Goal: Task Accomplishment & Management: Use online tool/utility

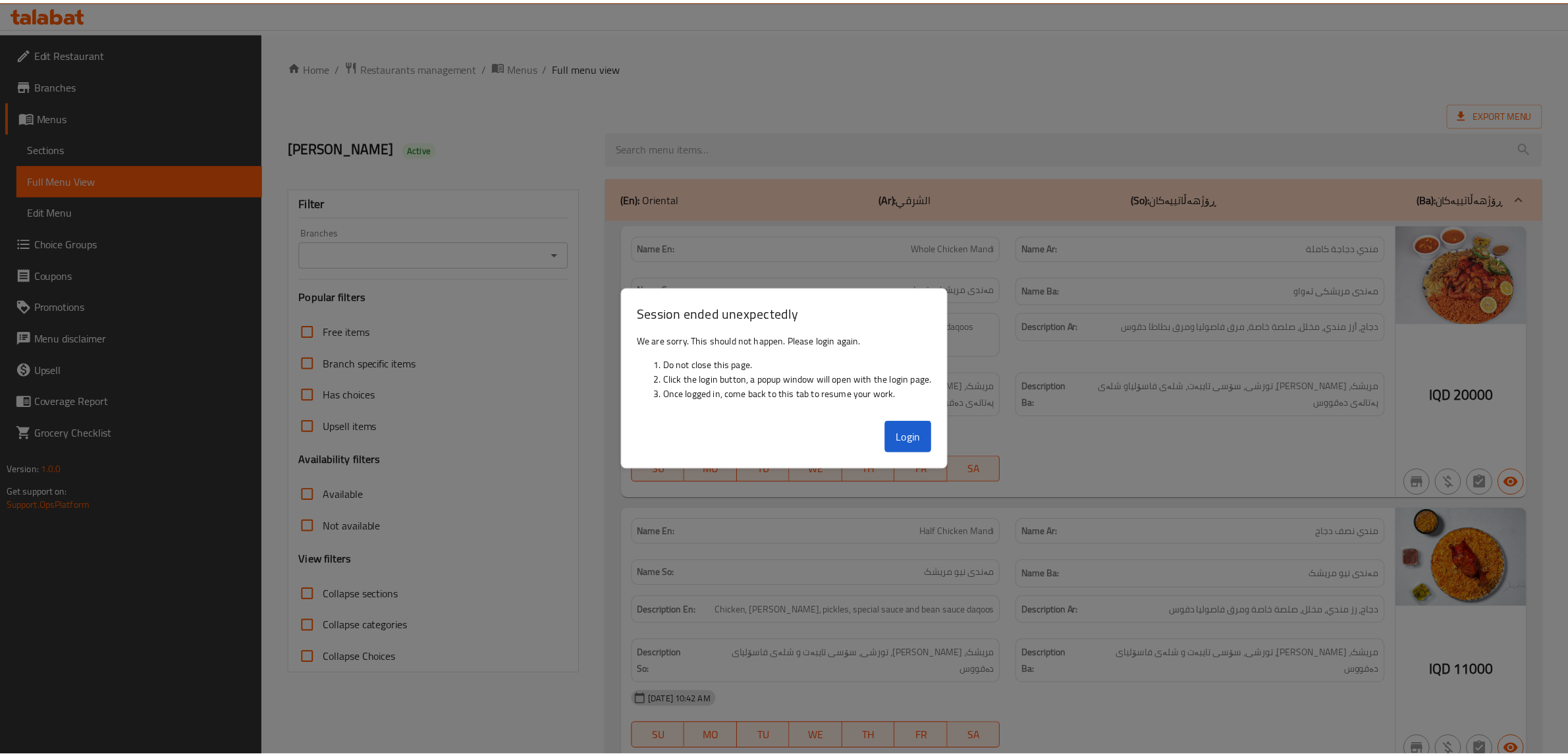
scroll to position [3468, 0]
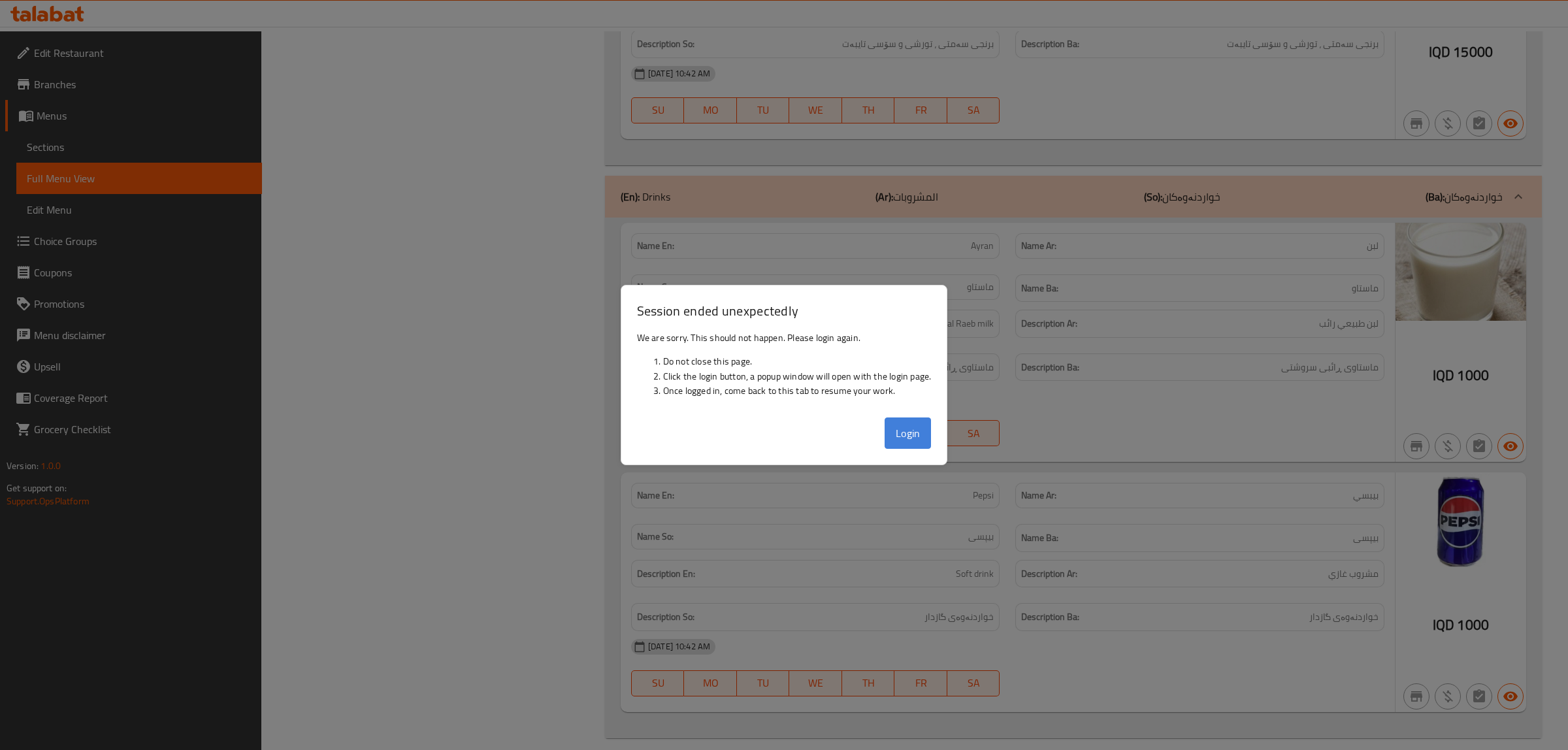
click at [907, 432] on button "Login" at bounding box center [908, 433] width 47 height 31
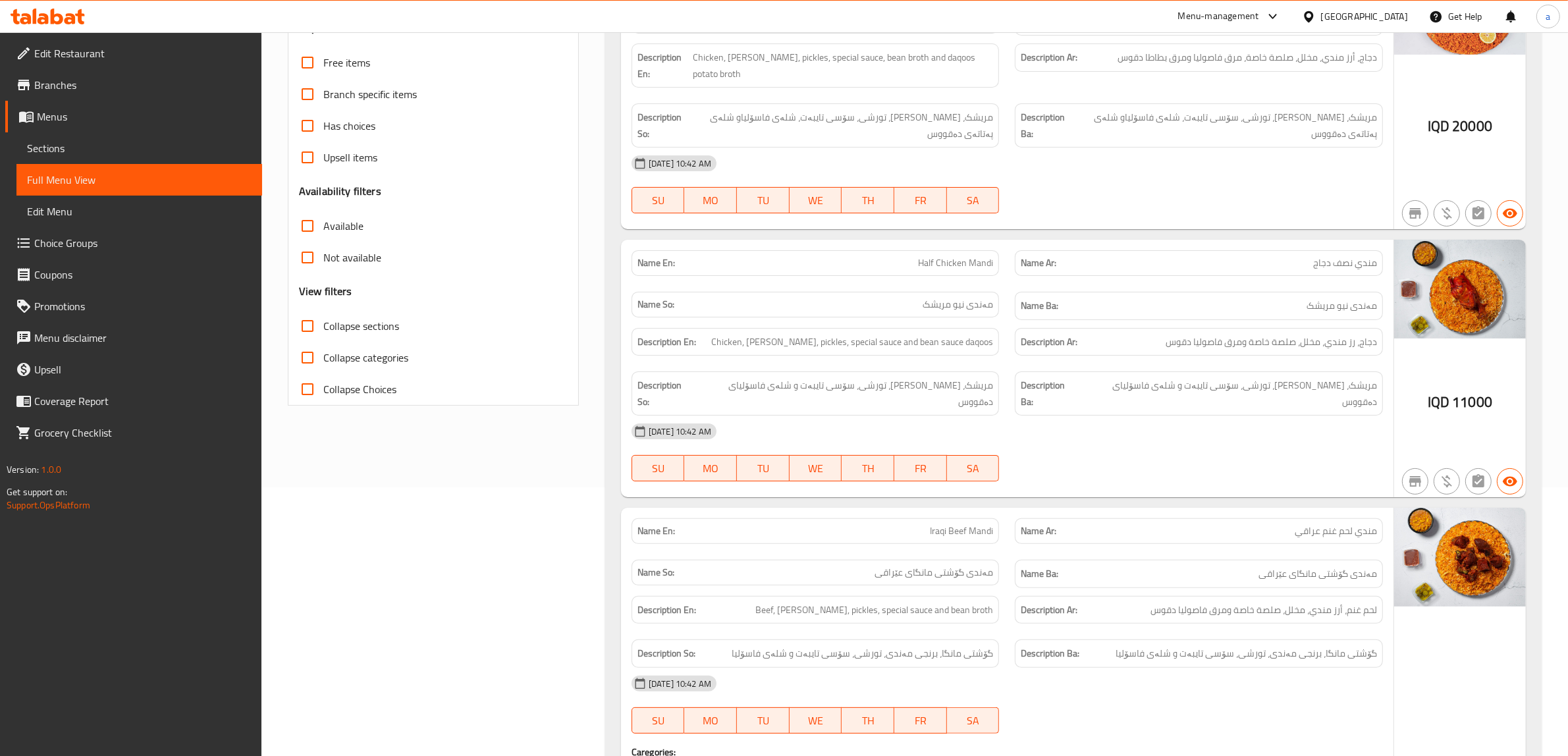
scroll to position [0, 0]
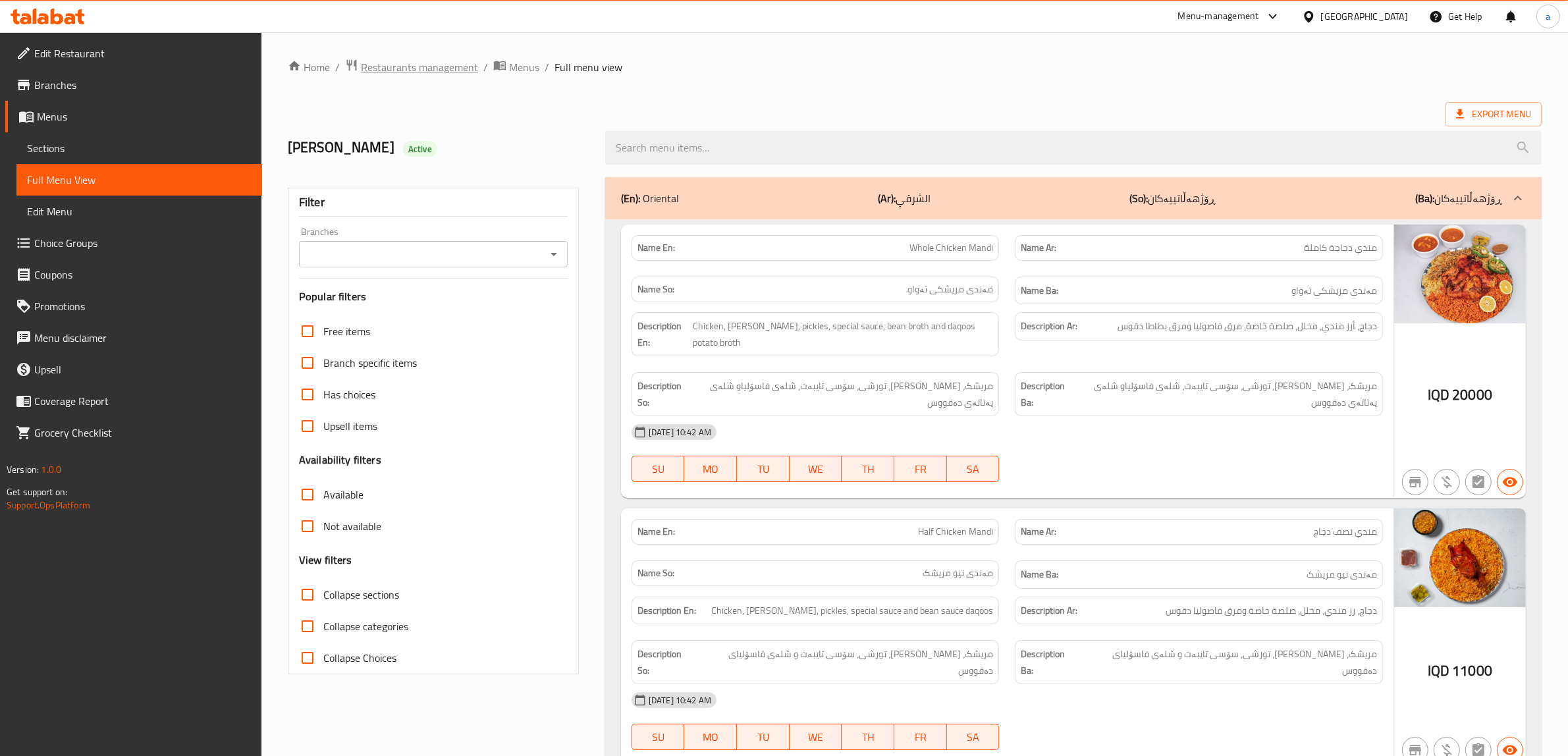
click at [426, 75] on span "Restaurants management" at bounding box center [420, 67] width 117 height 16
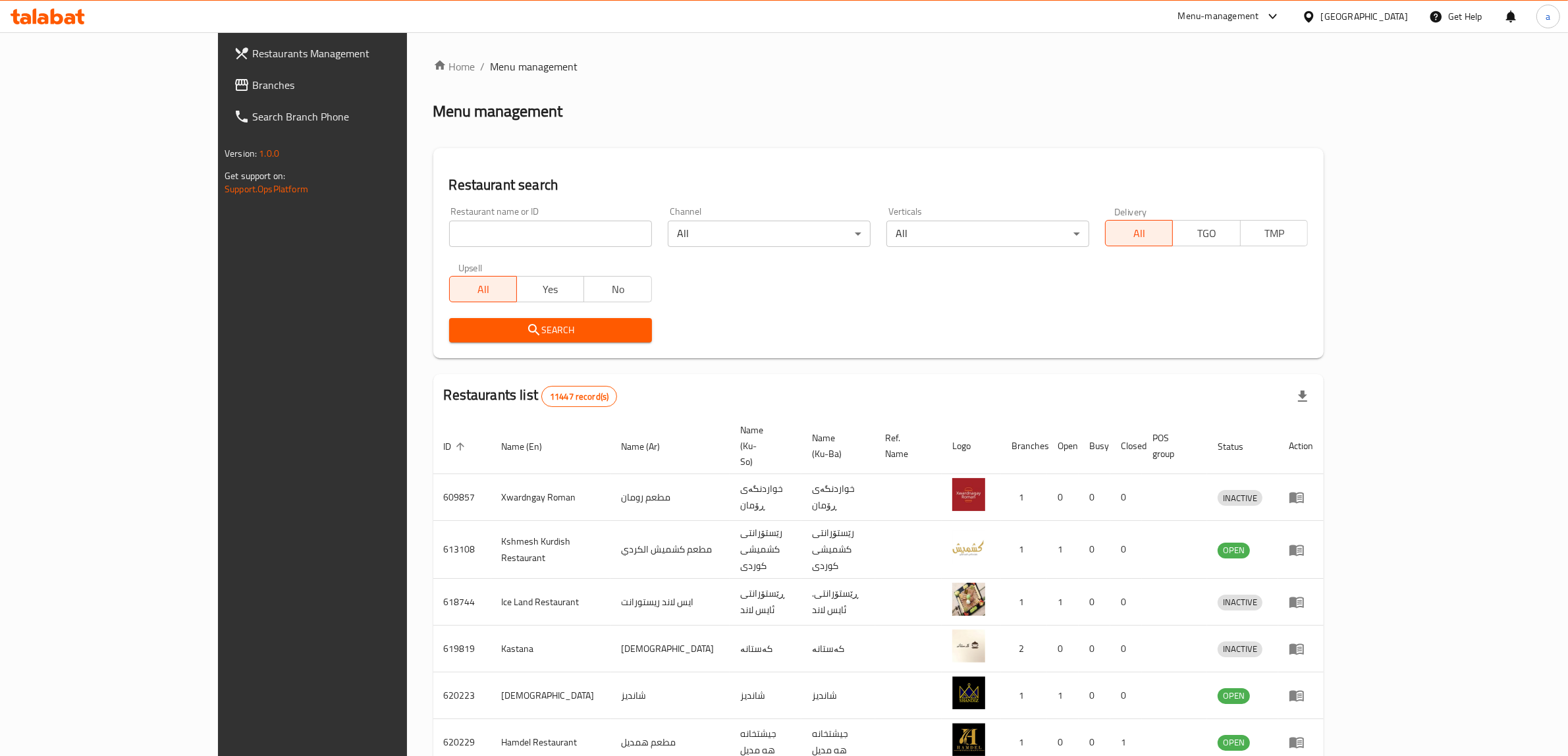
click at [252, 81] on span "Branches" at bounding box center [361, 85] width 217 height 16
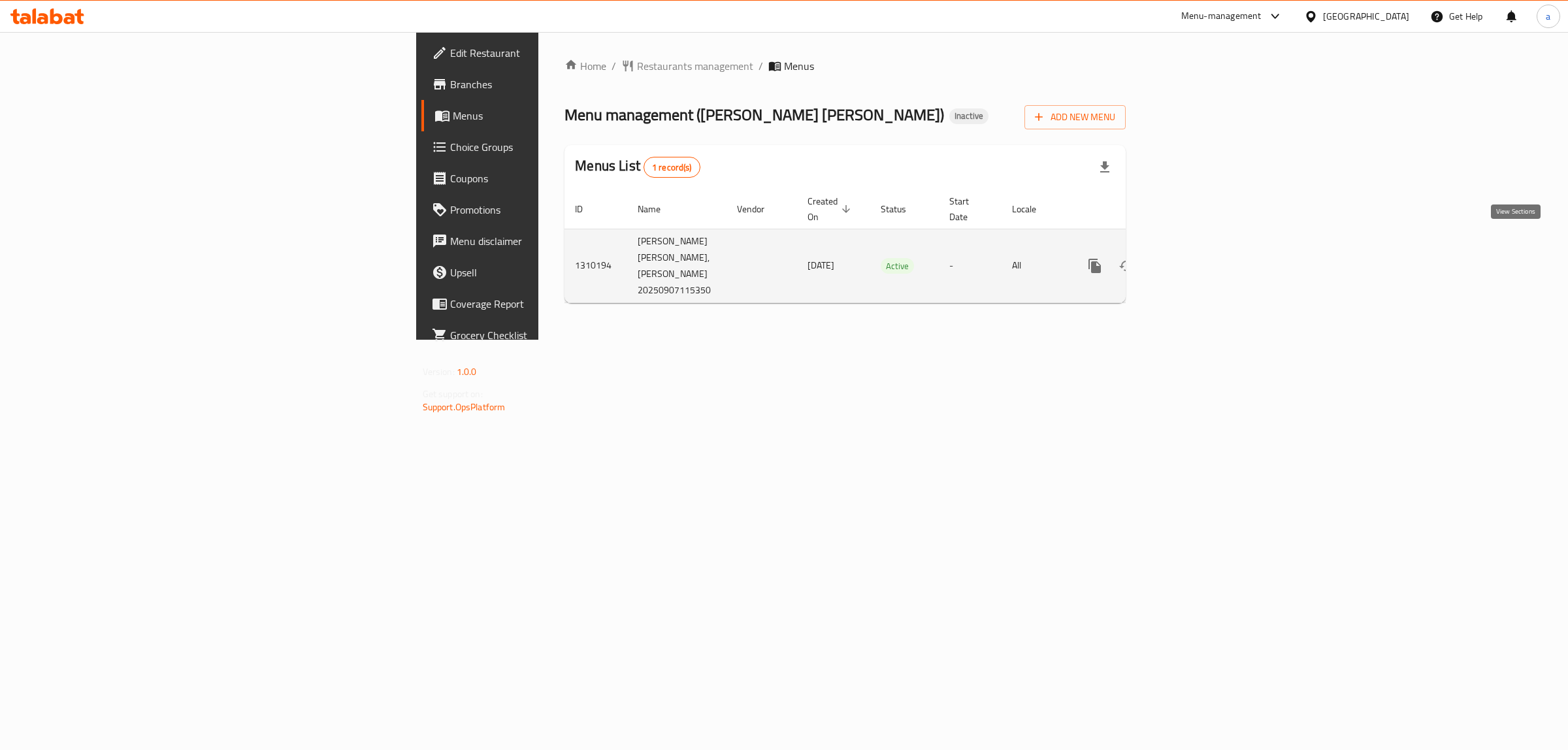
click at [1197, 258] on icon "enhanced table" at bounding box center [1190, 266] width 16 height 16
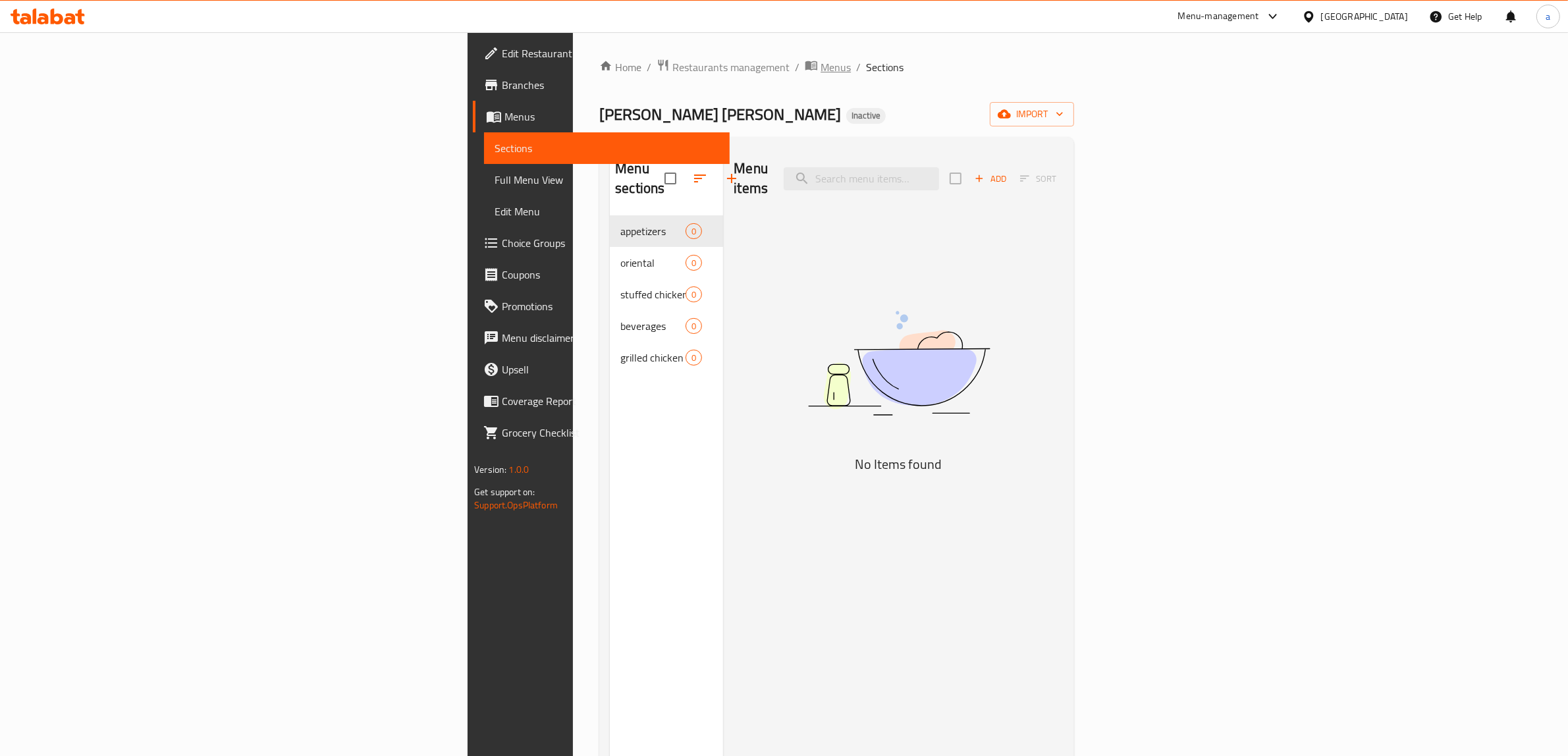
click at [820, 66] on span "Menus" at bounding box center [835, 67] width 30 height 16
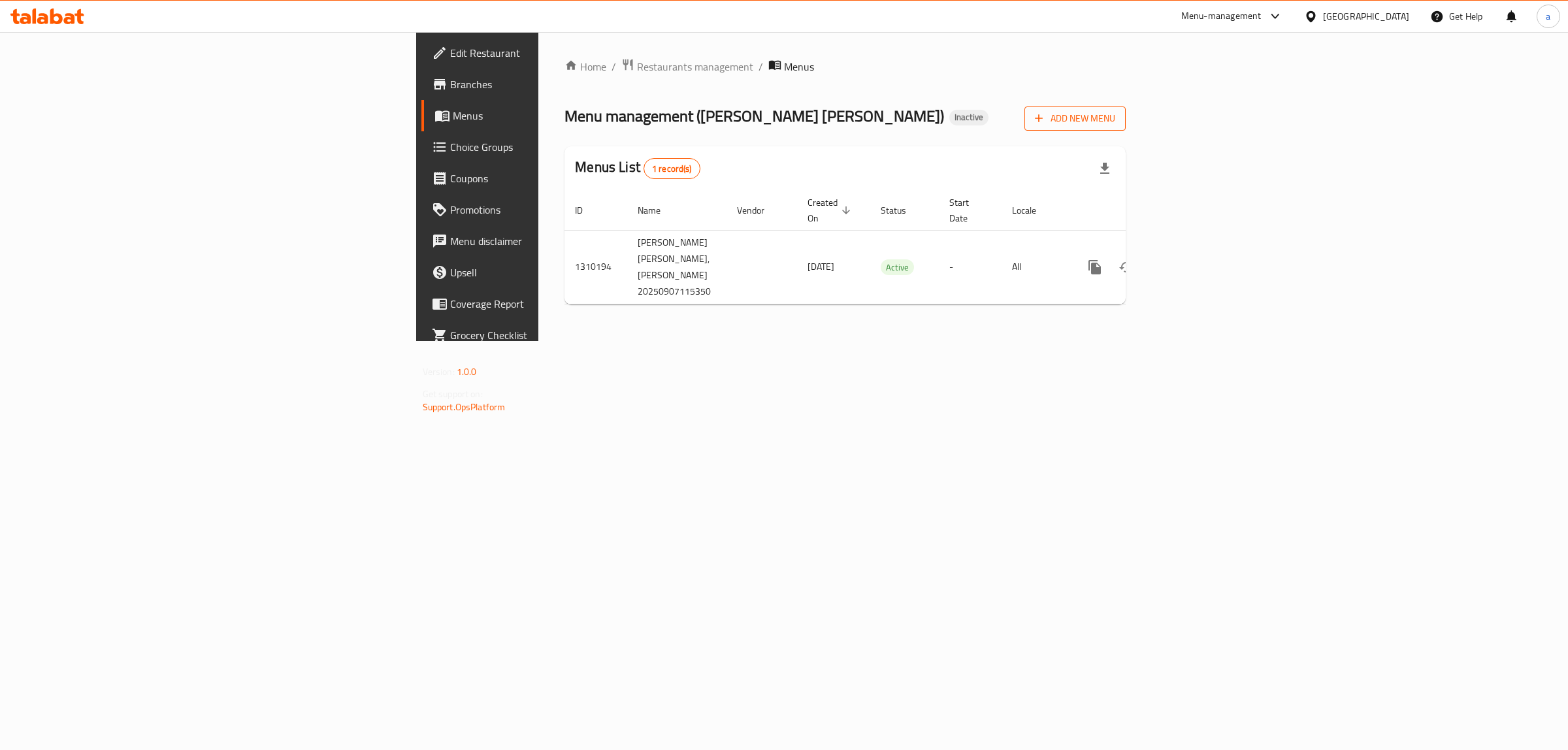
click at [1126, 127] on button "Add New Menu" at bounding box center [1075, 119] width 101 height 24
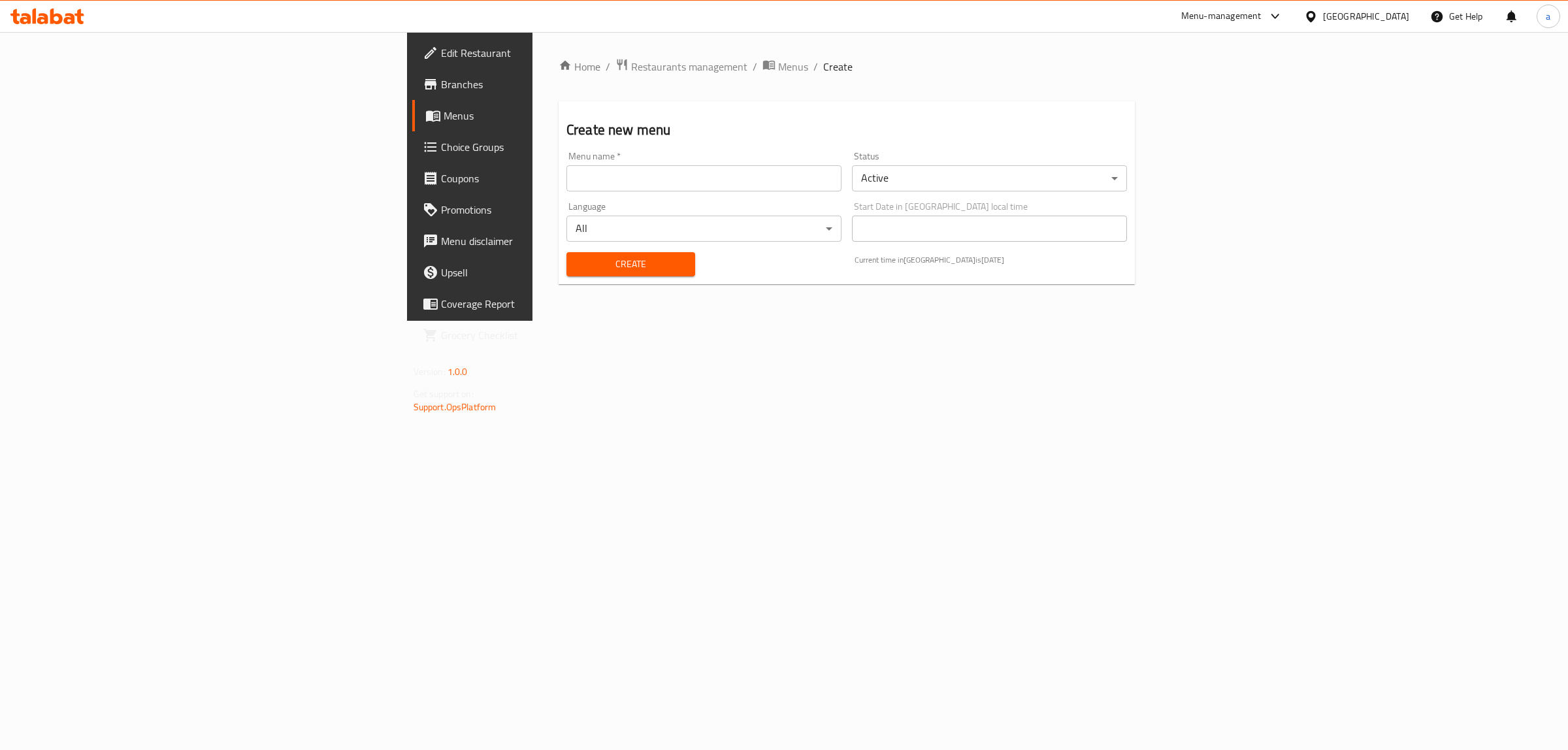
click at [815, 178] on input "text" at bounding box center [703, 178] width 275 height 26
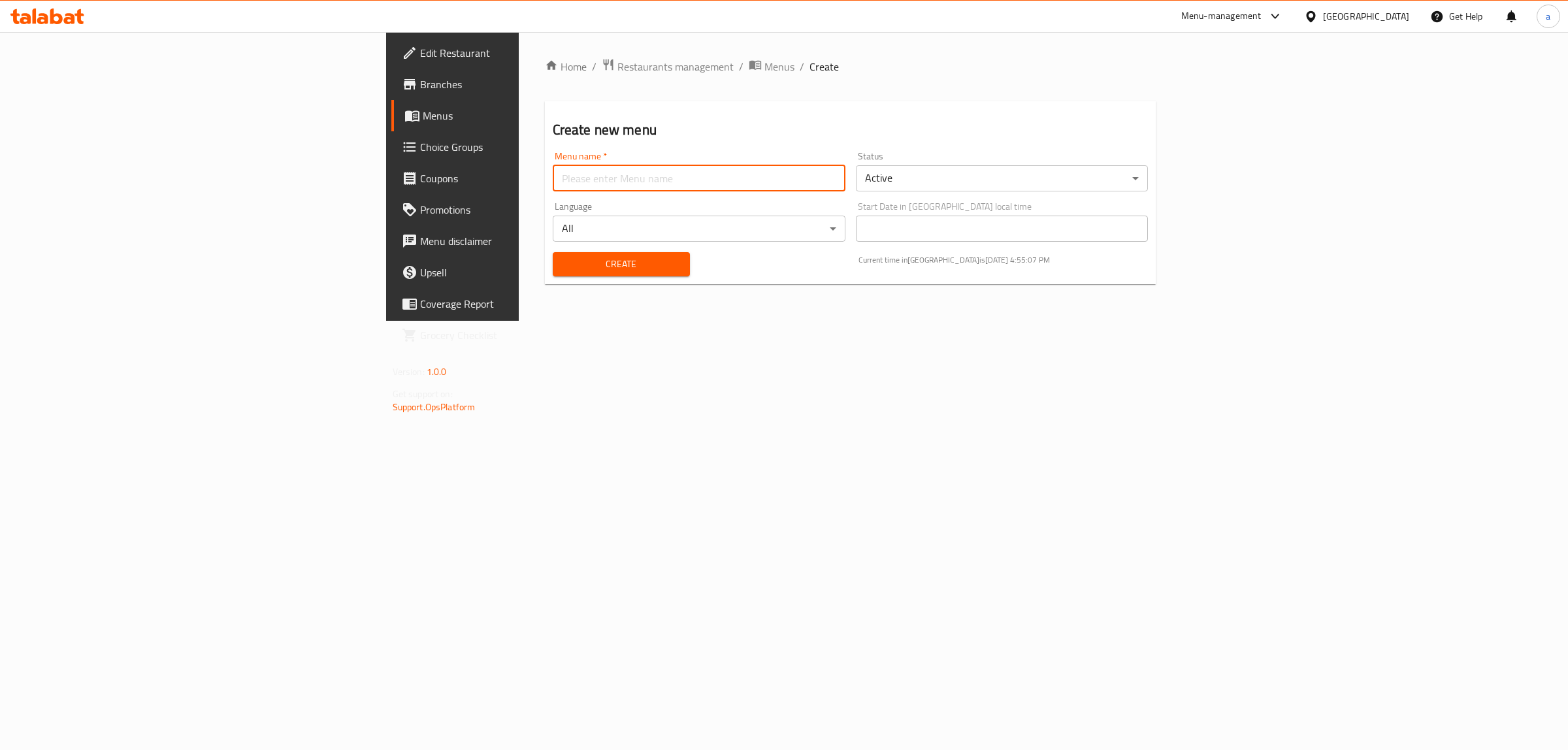
type input "[PERSON_NAME]"
click at [564, 258] on span "Create" at bounding box center [621, 264] width 117 height 17
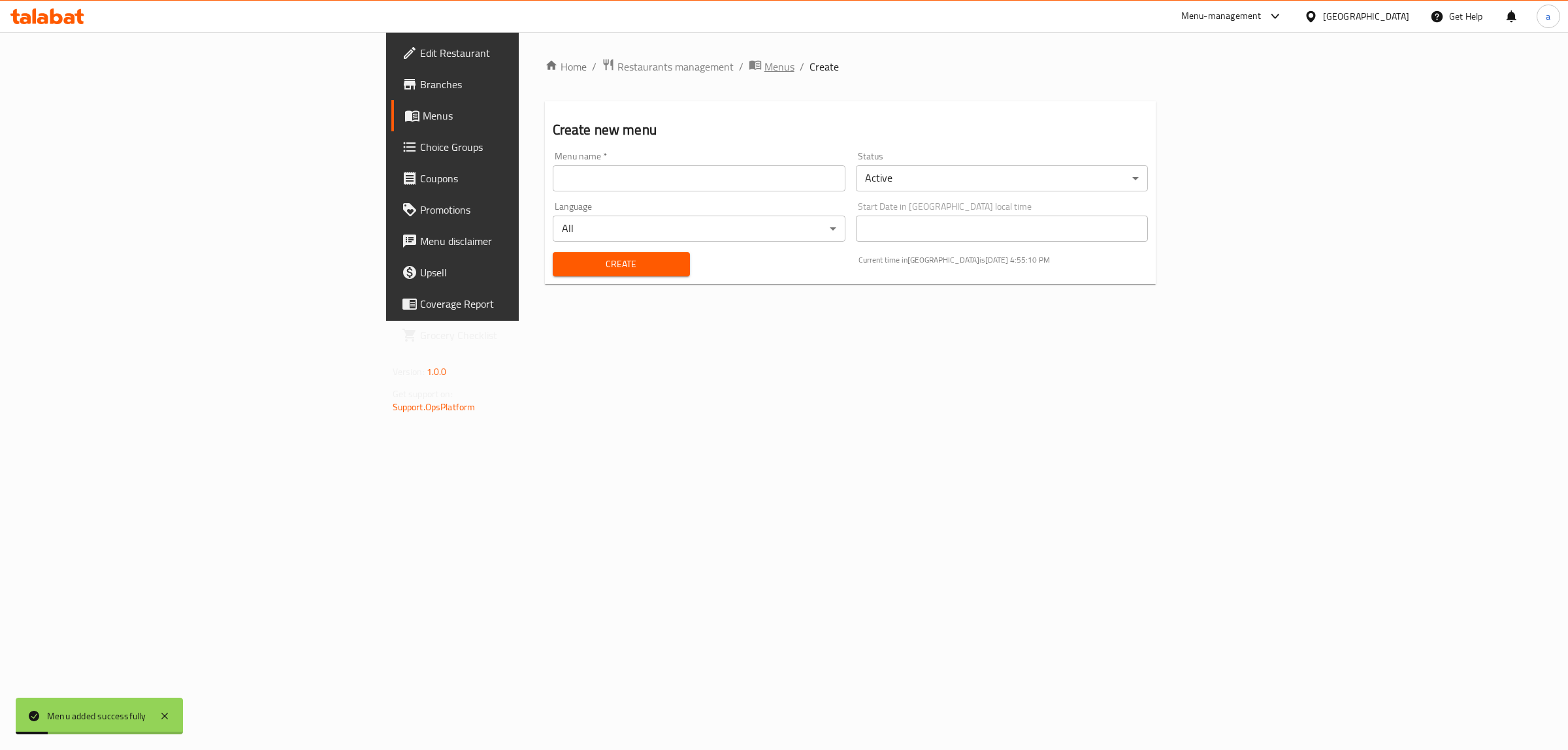
click at [765, 74] on span "Menus" at bounding box center [779, 67] width 30 height 16
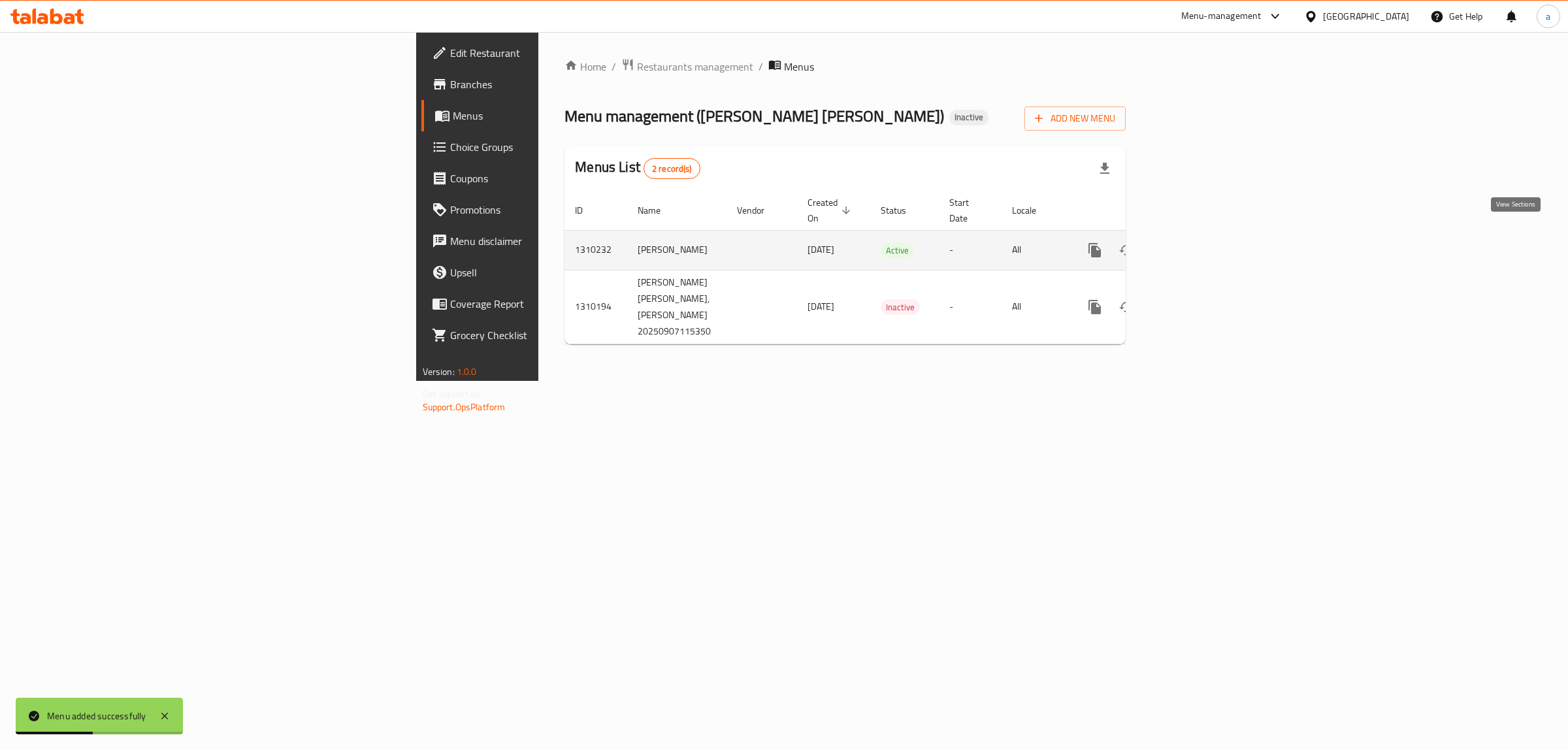
click at [1205, 246] on link "enhanced table" at bounding box center [1189, 250] width 31 height 31
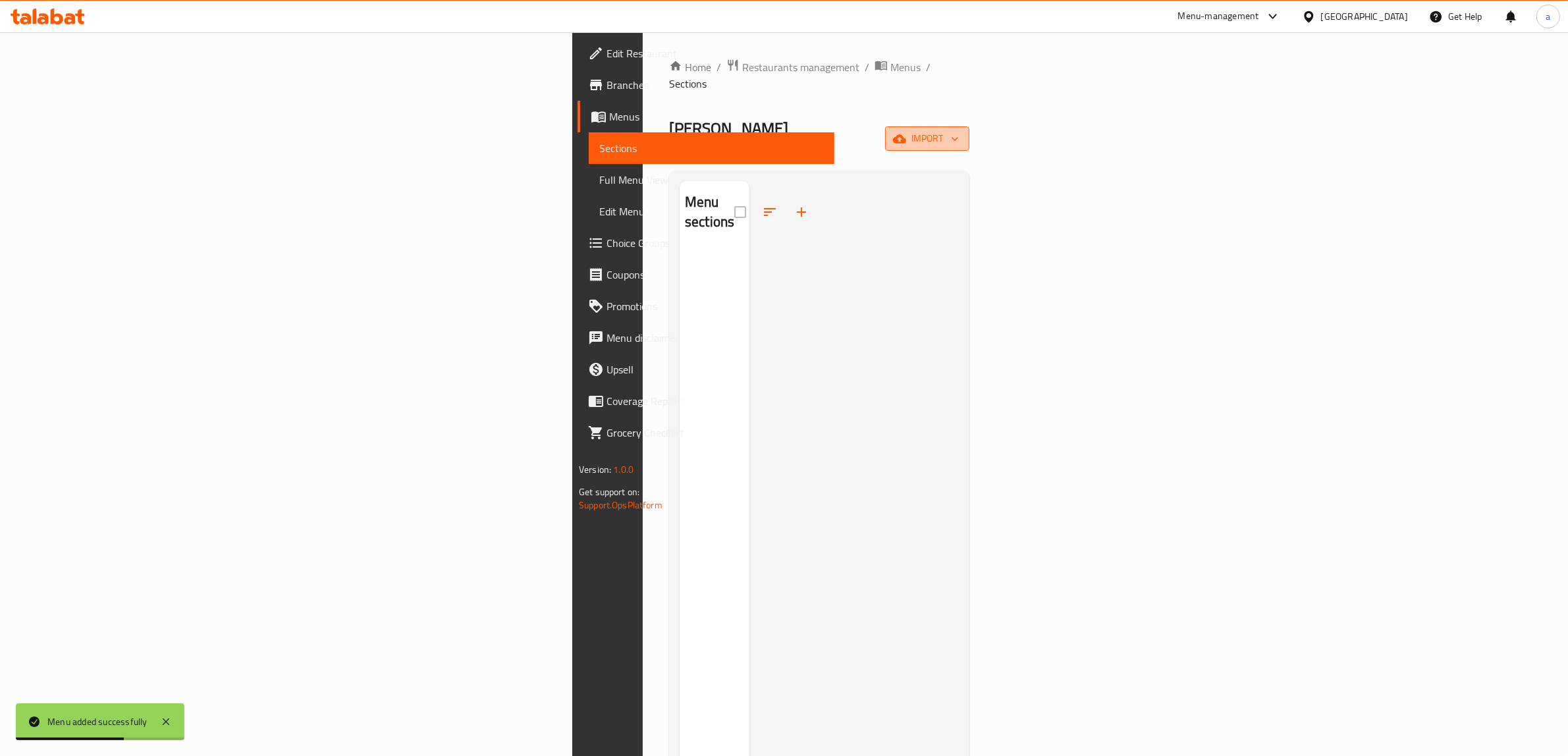
click at [906, 132] on icon "button" at bounding box center [899, 139] width 13 height 13
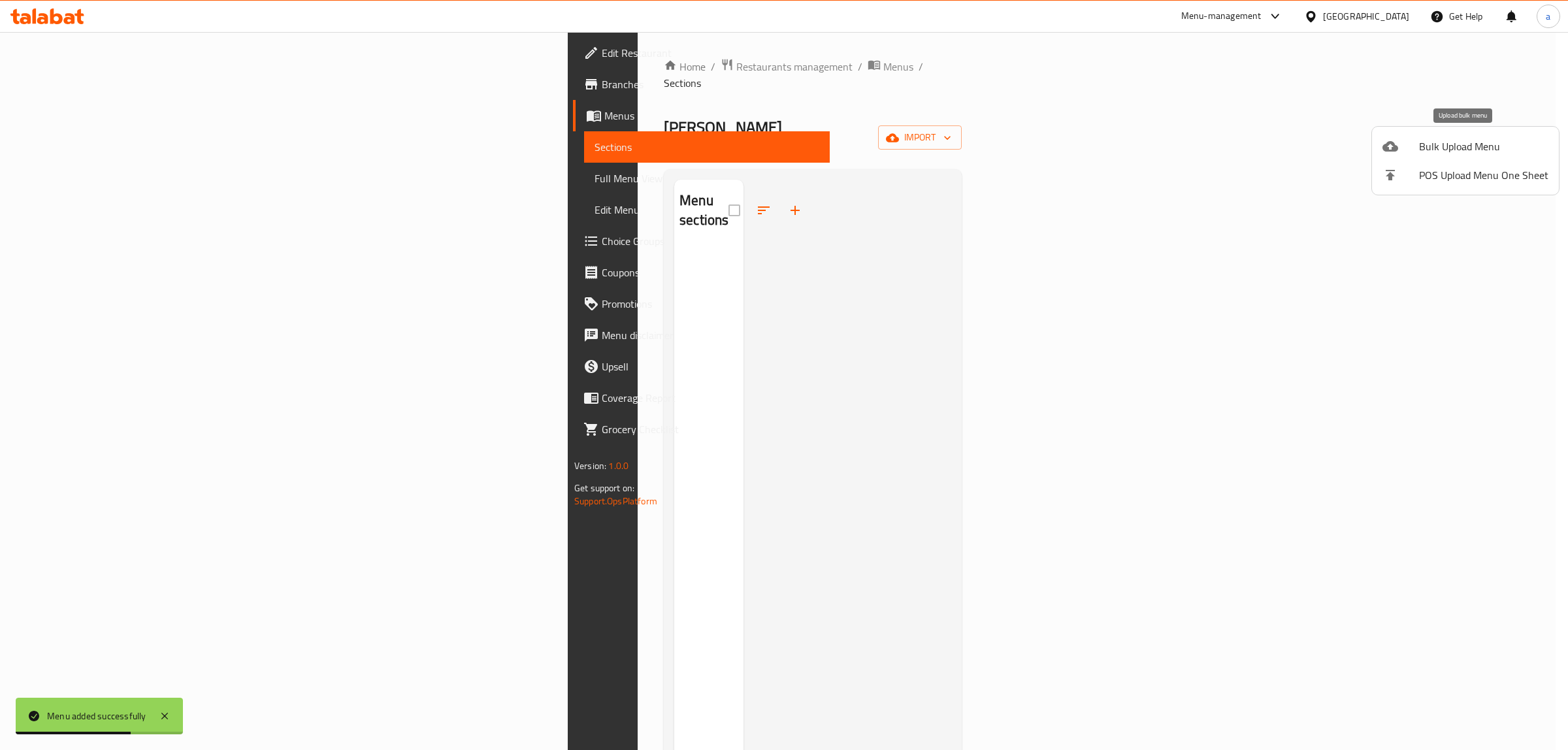
click at [1449, 139] on span "Bulk Upload Menu" at bounding box center [1484, 147] width 129 height 16
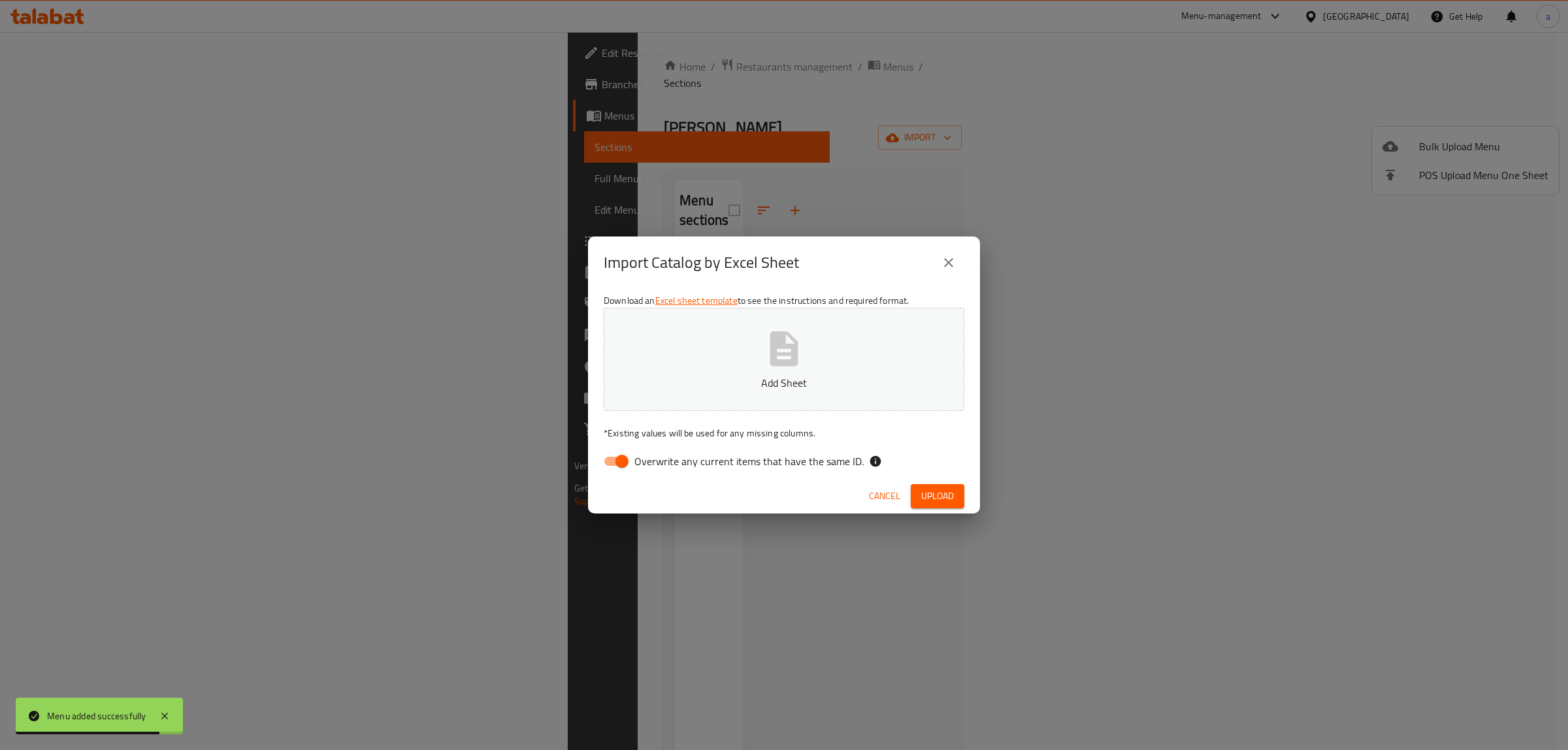
click at [606, 458] on input "Overwrite any current items that have the same ID." at bounding box center [622, 461] width 75 height 25
checkbox input "false"
click at [689, 400] on button "Add Sheet" at bounding box center [783, 359] width 360 height 103
click at [958, 256] on button "close" at bounding box center [949, 262] width 31 height 31
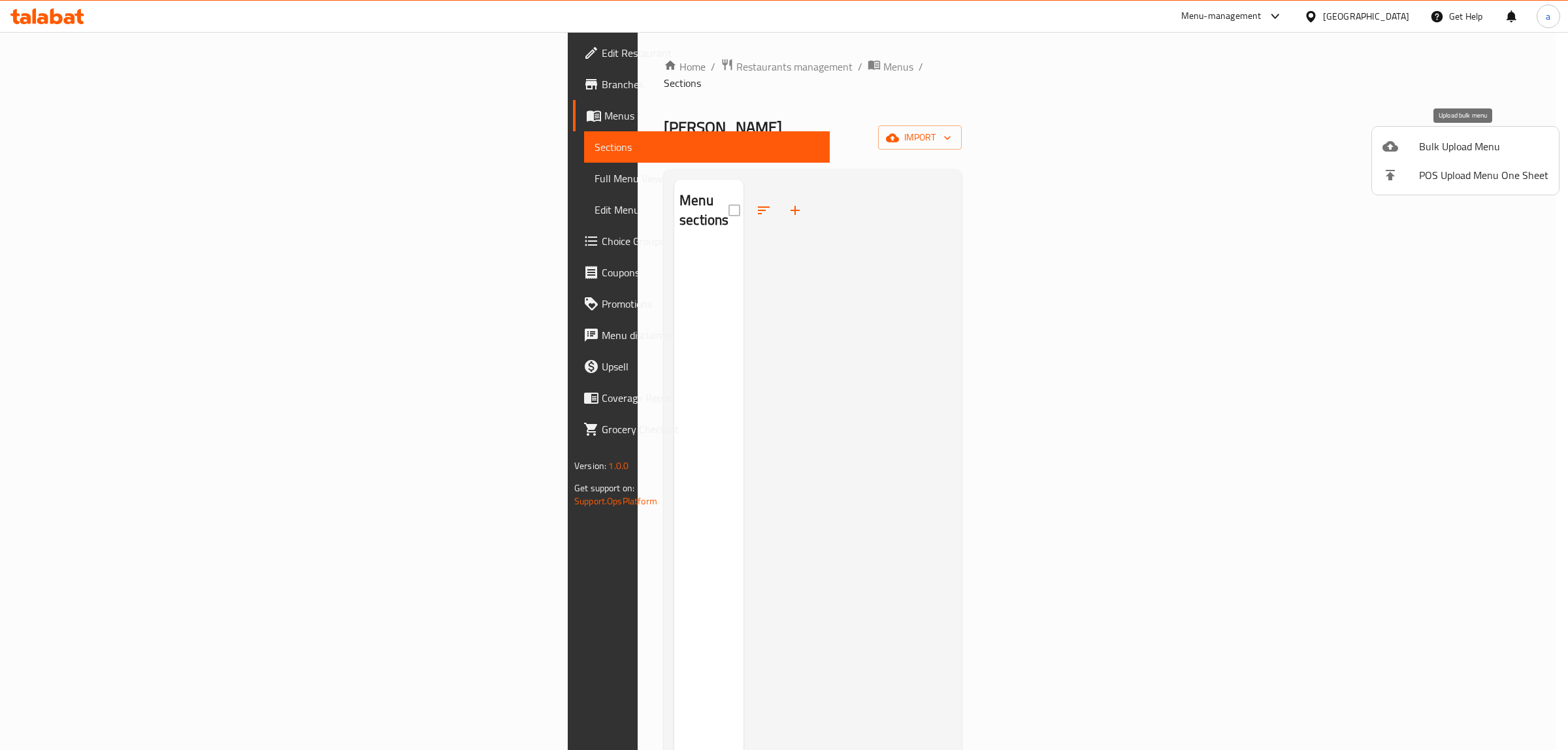
click at [1475, 142] on span "Bulk Upload Menu" at bounding box center [1484, 147] width 129 height 16
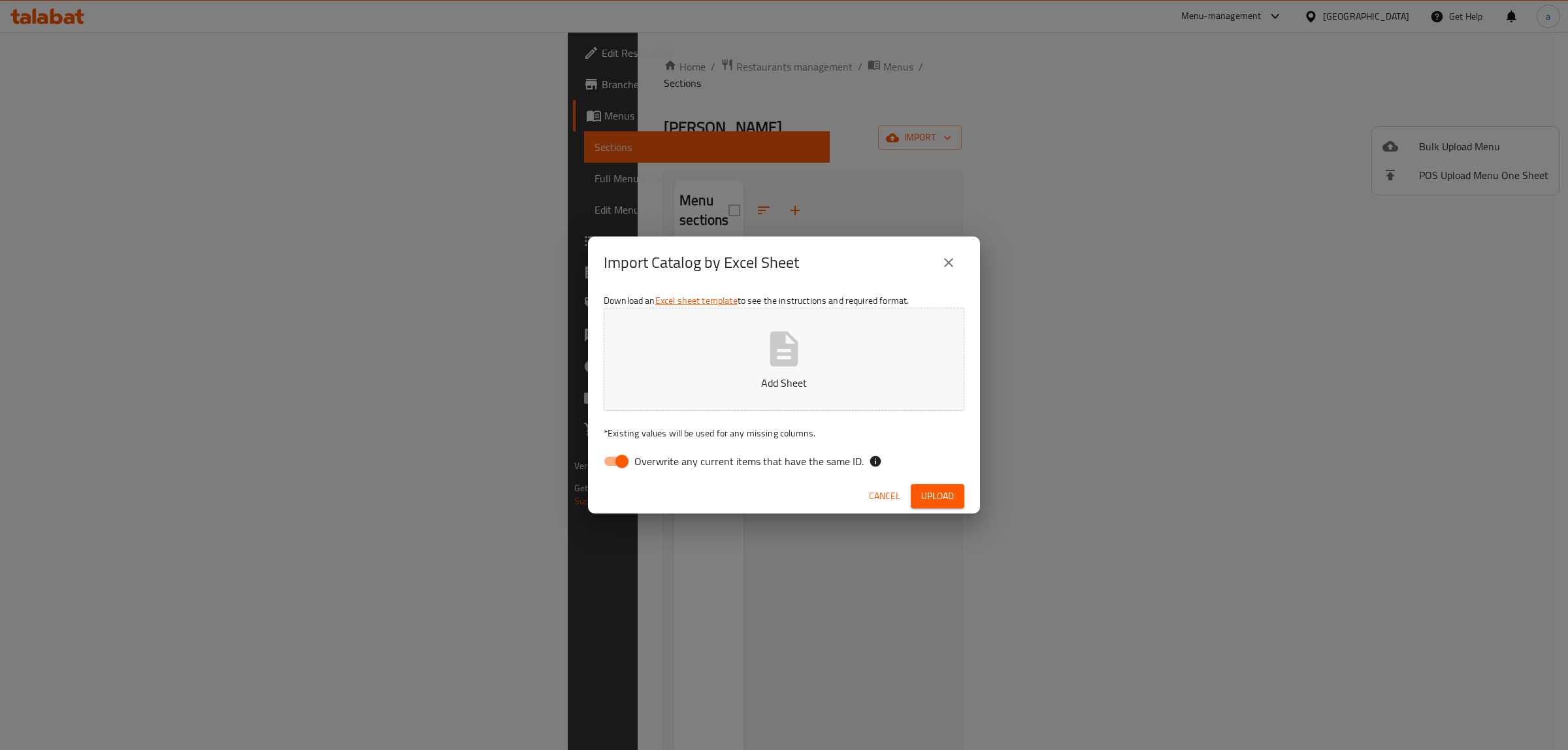
click at [631, 464] on input "Overwrite any current items that have the same ID." at bounding box center [622, 461] width 75 height 25
checkbox input "false"
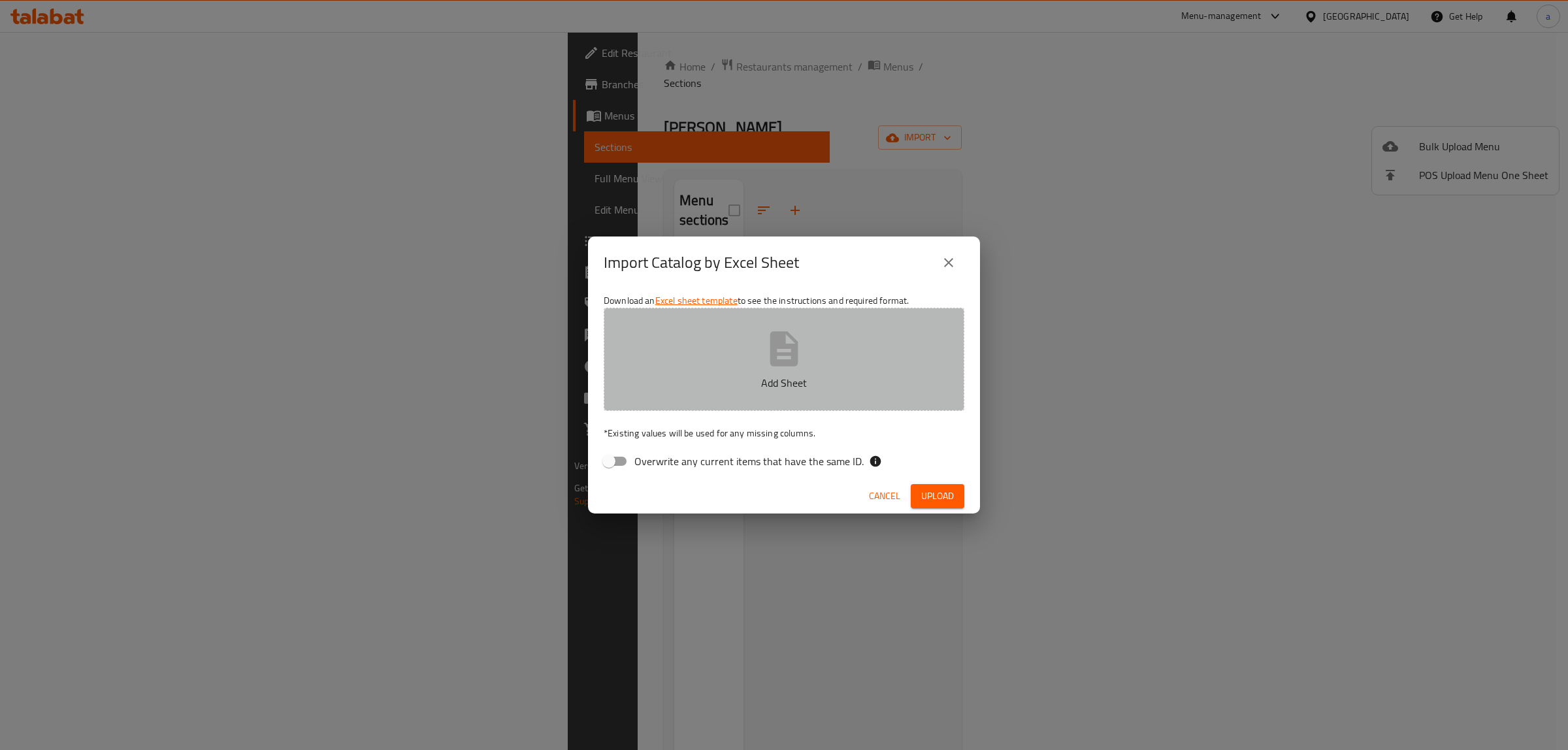
click at [713, 398] on button "Add Sheet" at bounding box center [783, 359] width 360 height 103
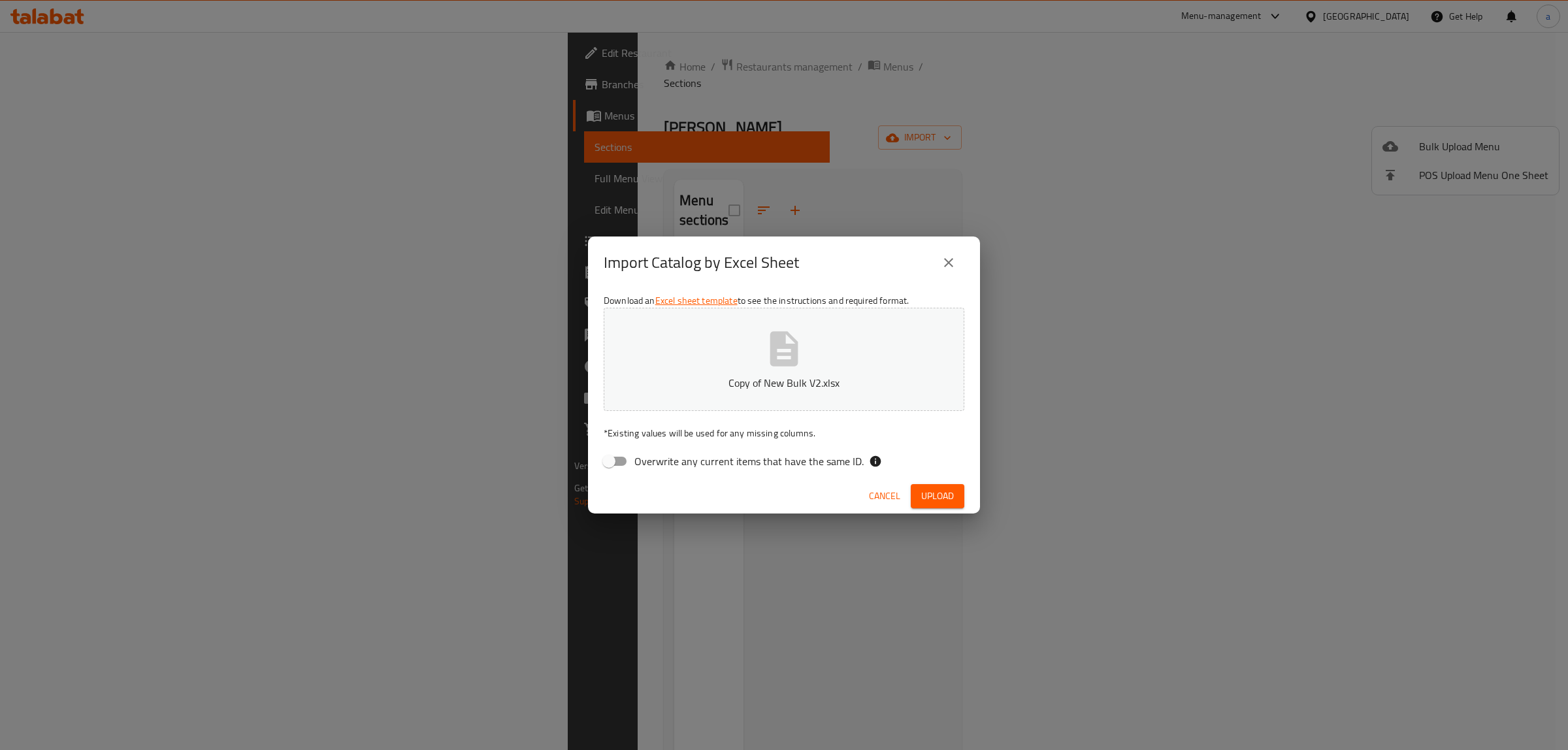
click at [940, 500] on span "Upload" at bounding box center [937, 496] width 33 height 17
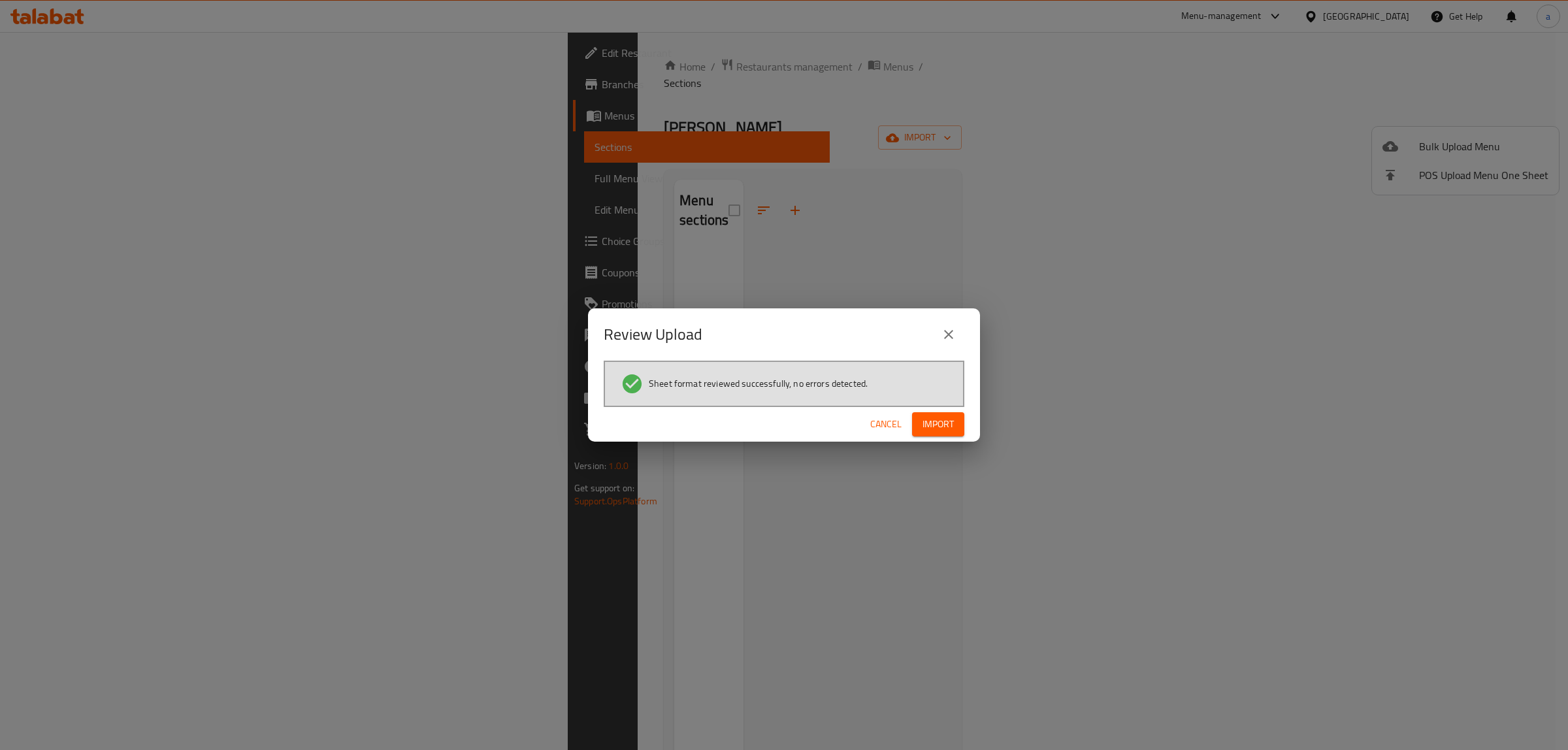
click at [949, 427] on span "Import" at bounding box center [938, 424] width 31 height 17
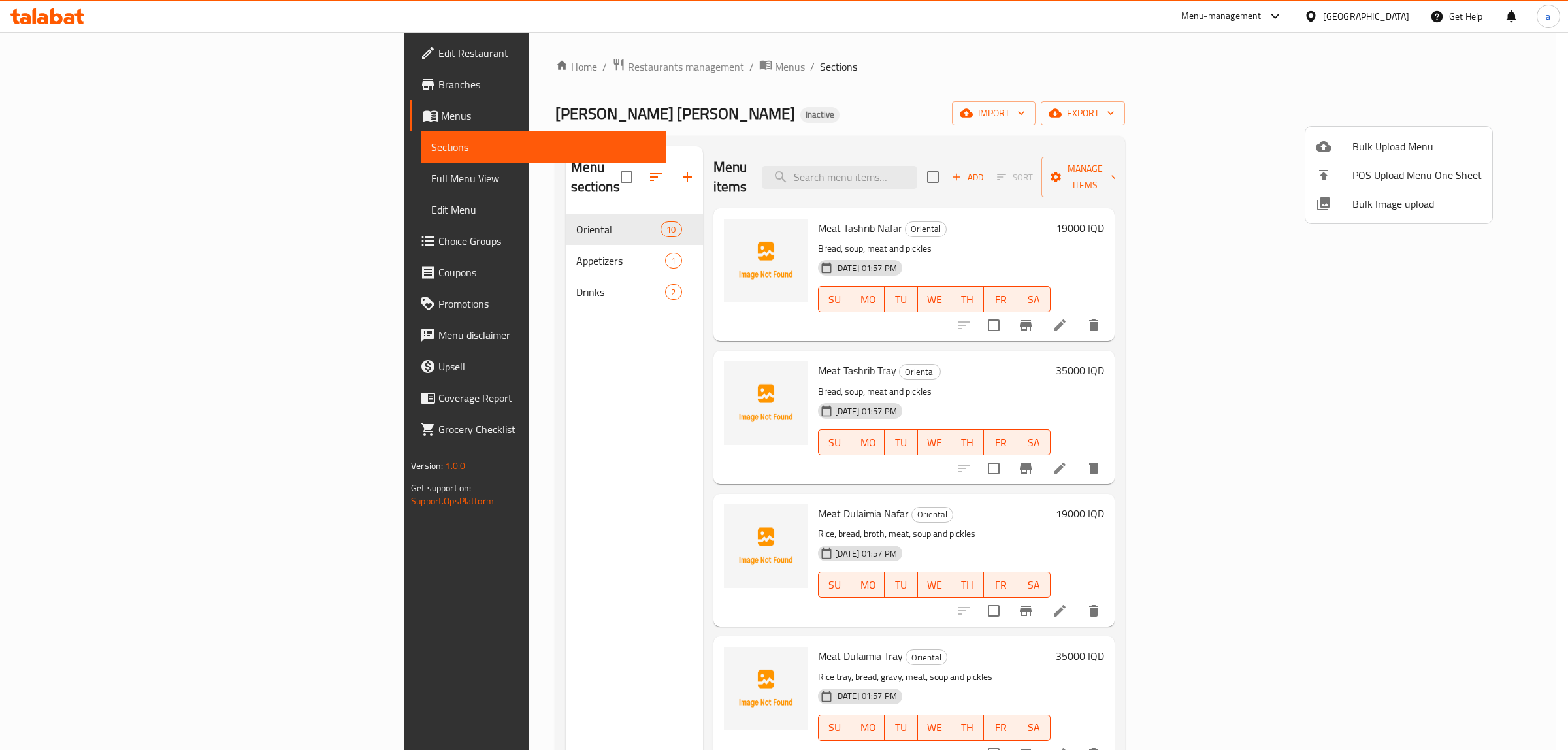
click at [77, 170] on div at bounding box center [784, 375] width 1568 height 750
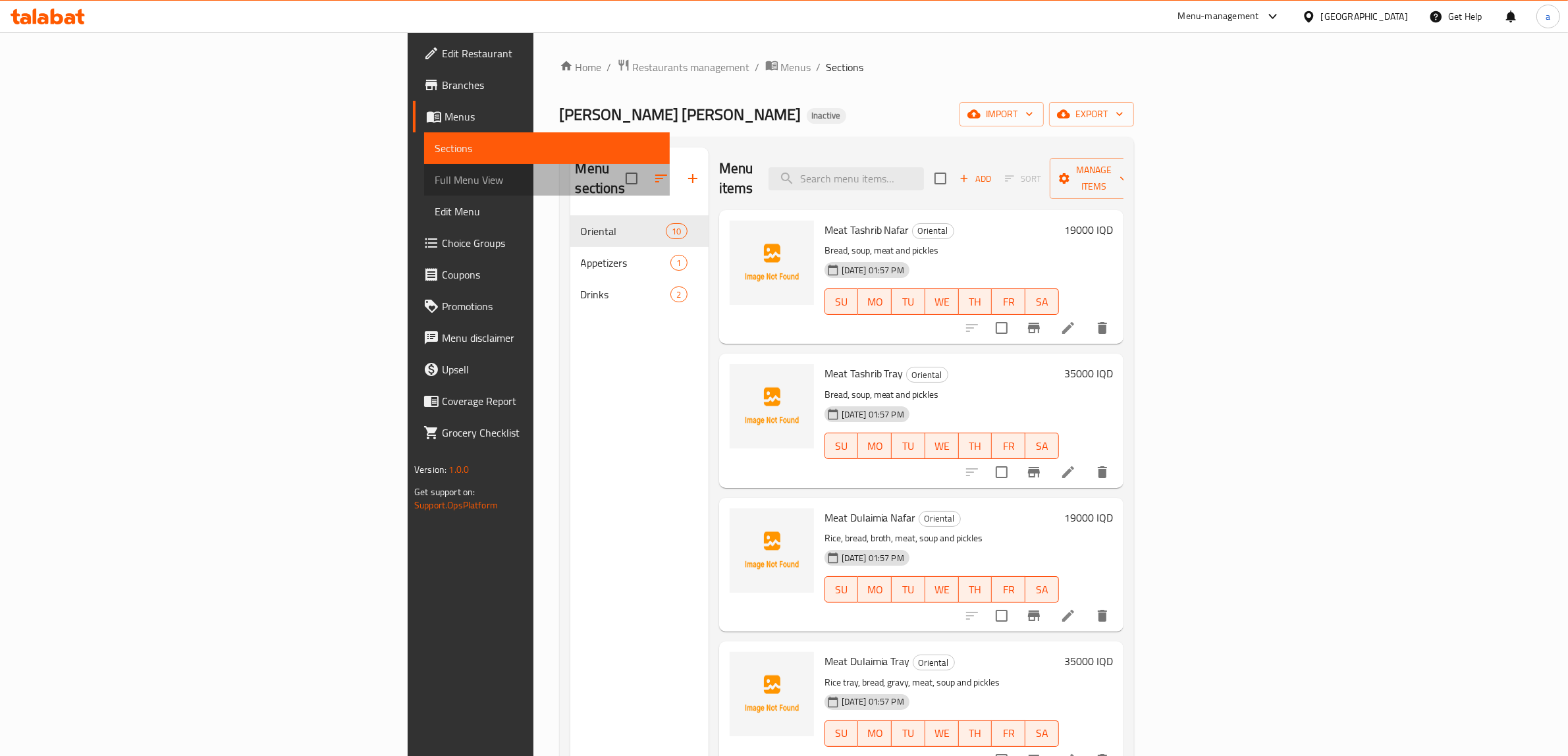
click at [434, 179] on span "Full Menu View" at bounding box center [546, 180] width 225 height 16
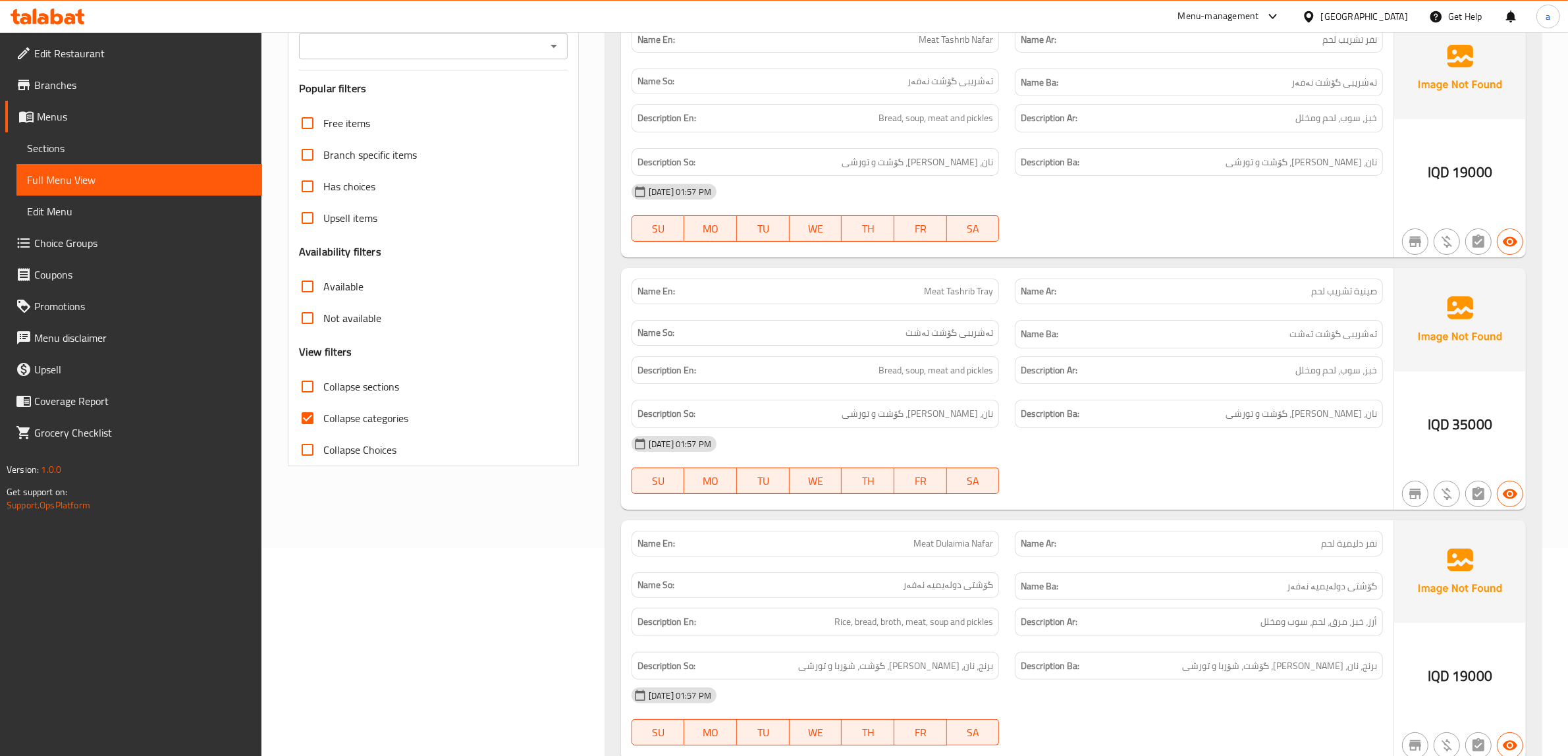
scroll to position [220, 0]
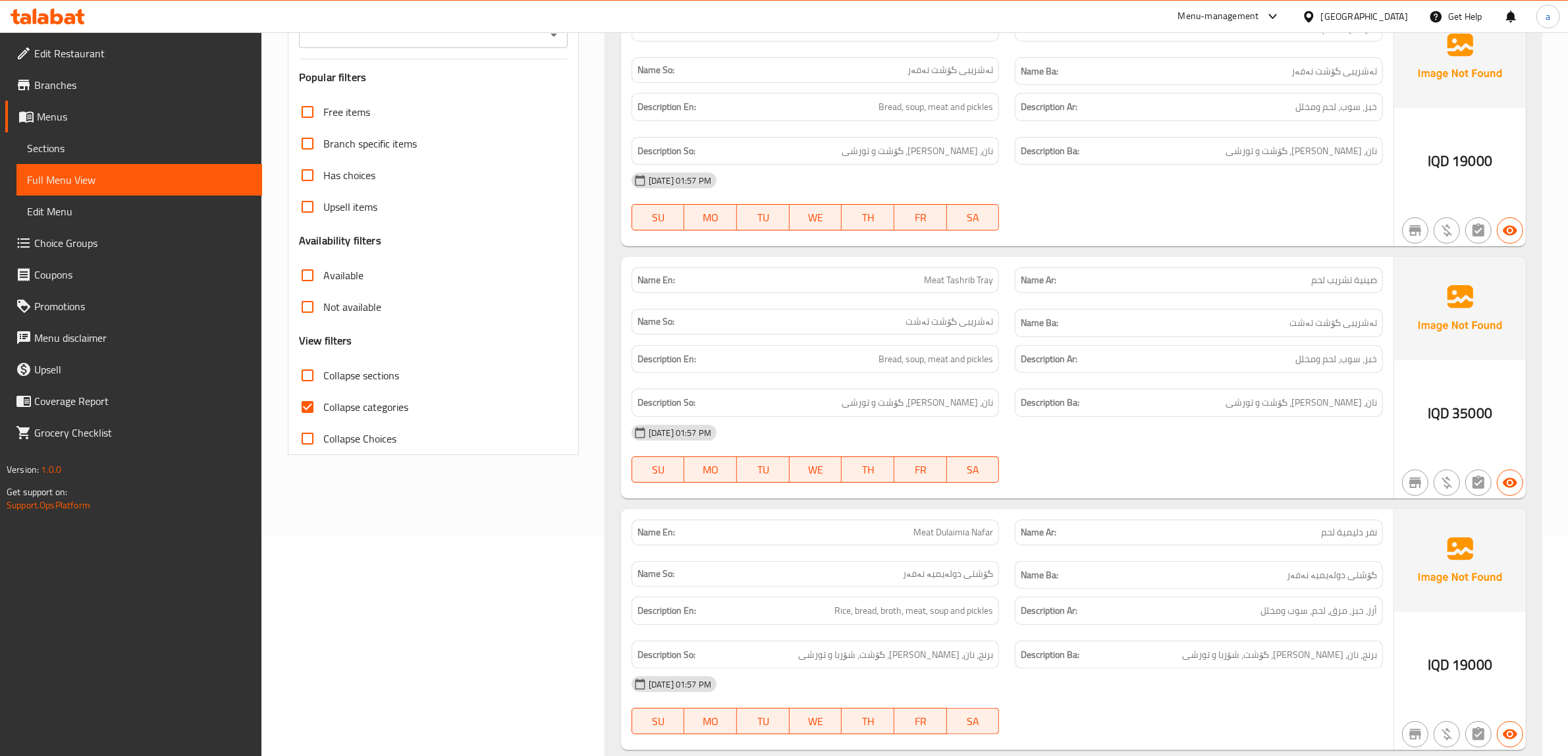
click at [311, 407] on input "Collapse categories" at bounding box center [307, 407] width 32 height 32
checkbox input "false"
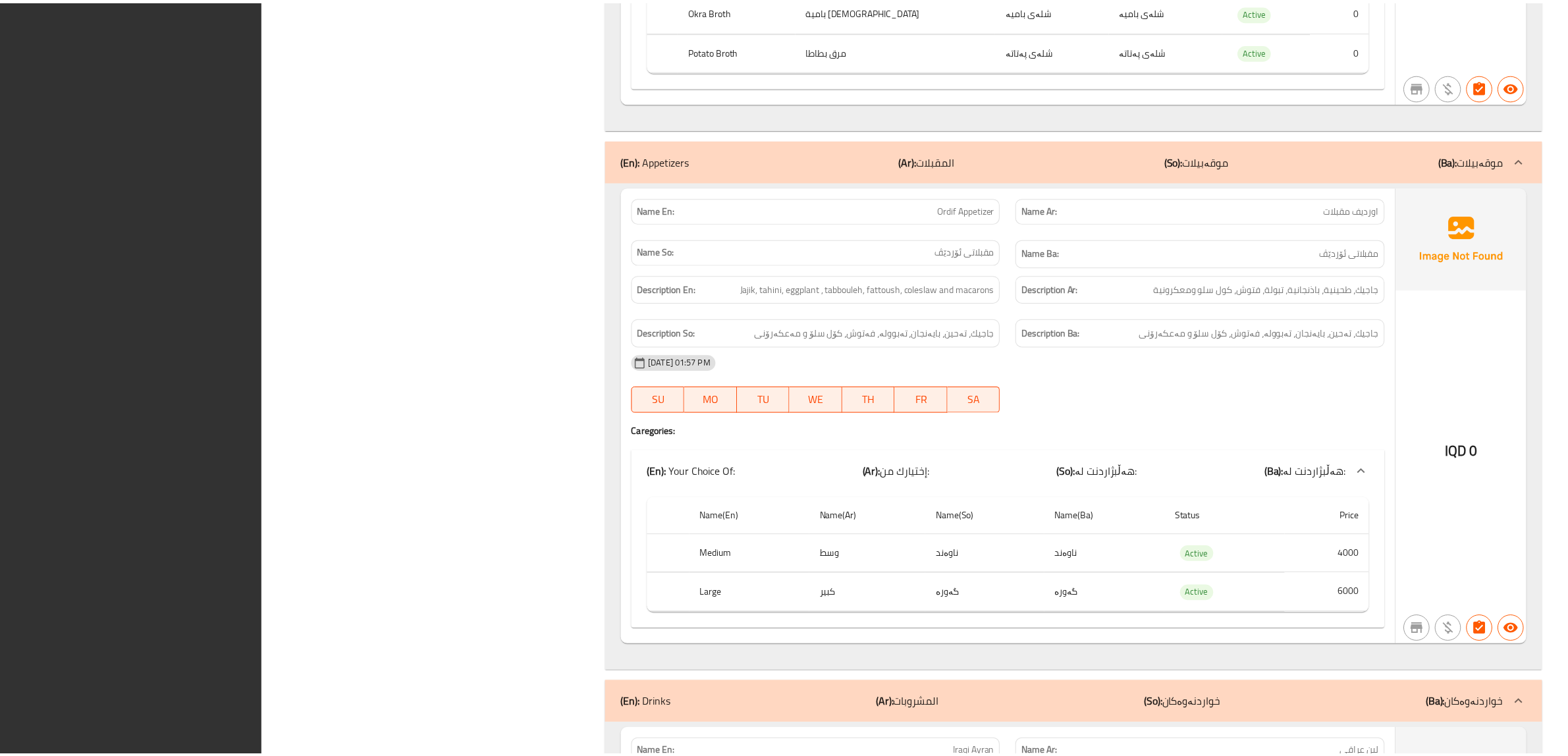
scroll to position [3655, 0]
